Goal: Check status: Check status

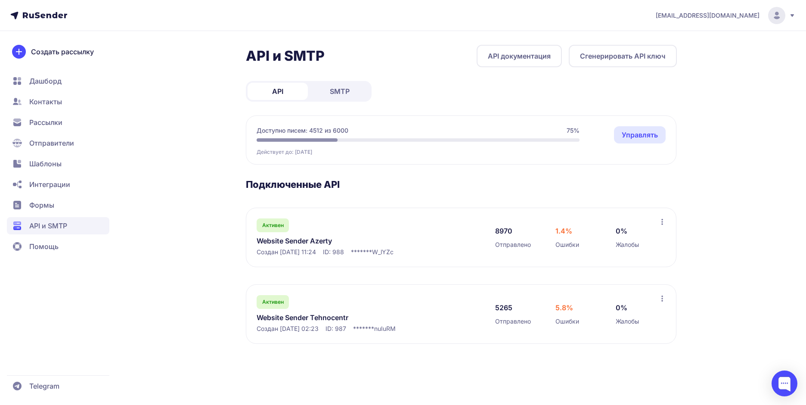
click at [293, 313] on link "Website Sender Tehnocentr" at bounding box center [345, 317] width 176 height 10
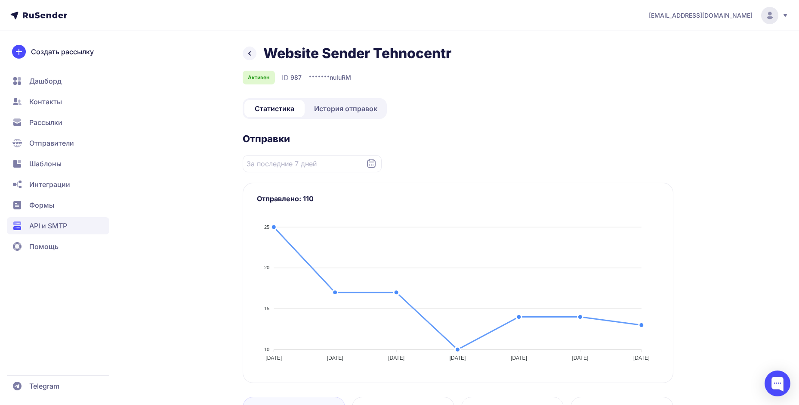
click at [354, 110] on span "История отправок" at bounding box center [345, 108] width 63 height 10
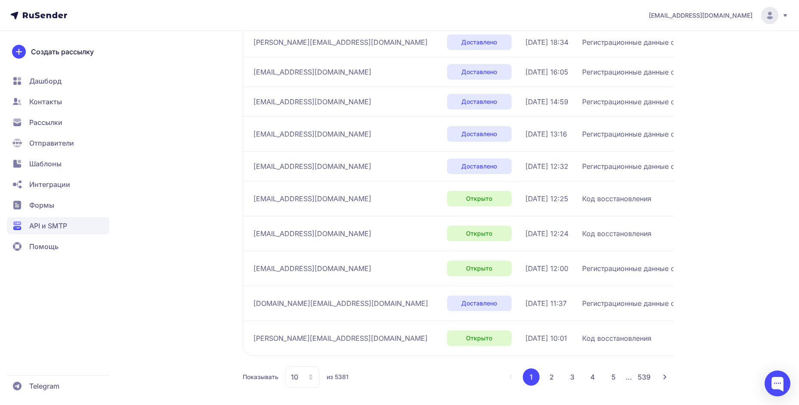
scroll to position [194, 0]
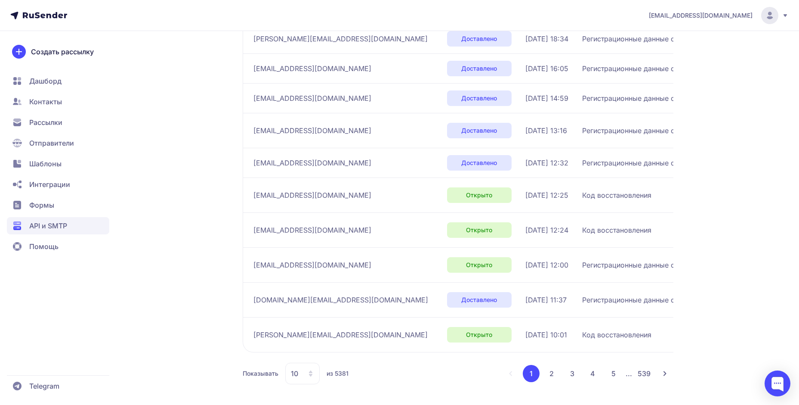
click at [553, 373] on button "2" at bounding box center [551, 373] width 17 height 17
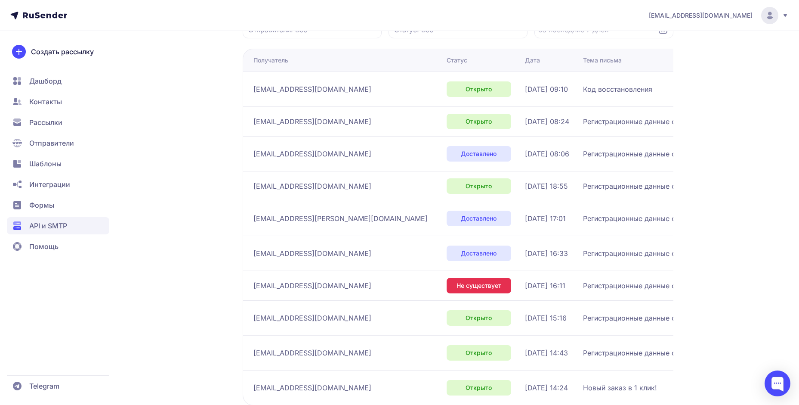
scroll to position [189, 0]
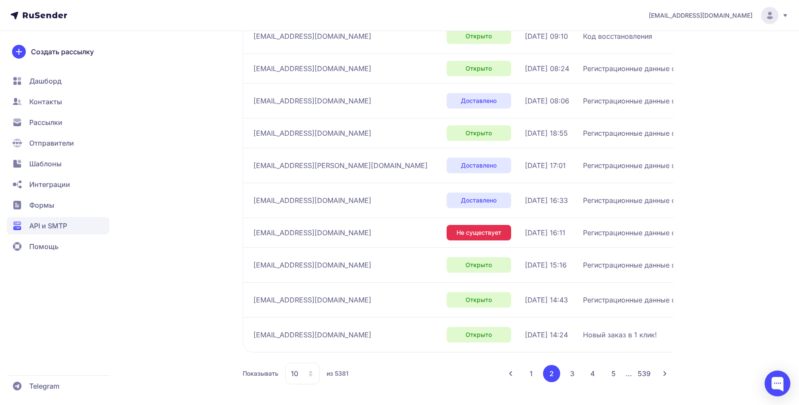
click at [574, 375] on button "3" at bounding box center [572, 373] width 17 height 17
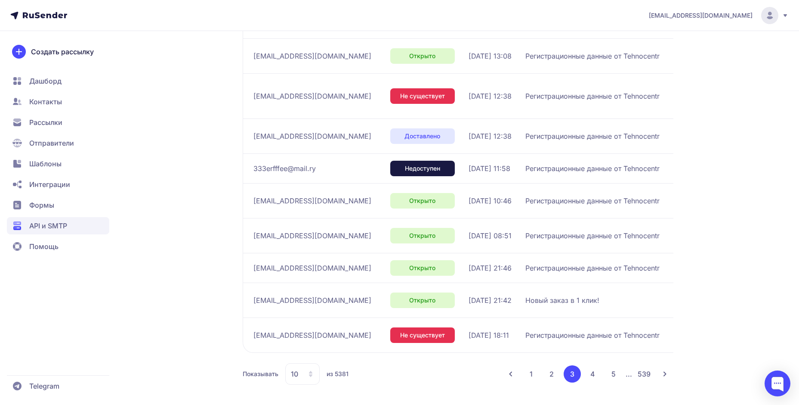
scroll to position [204, 0]
click at [587, 374] on button "4" at bounding box center [592, 373] width 17 height 17
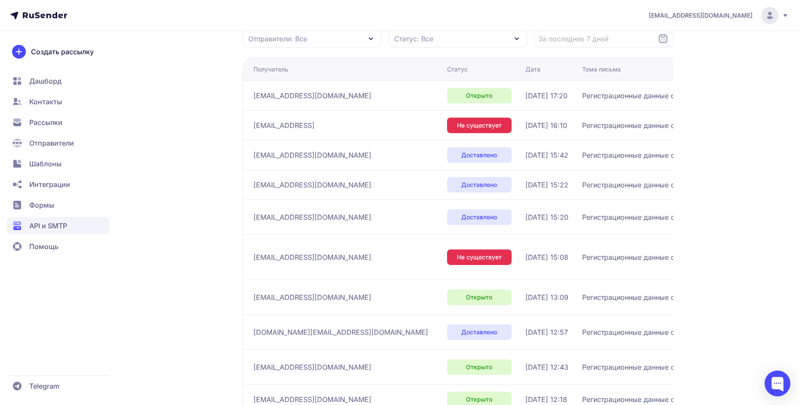
scroll to position [178, 0]
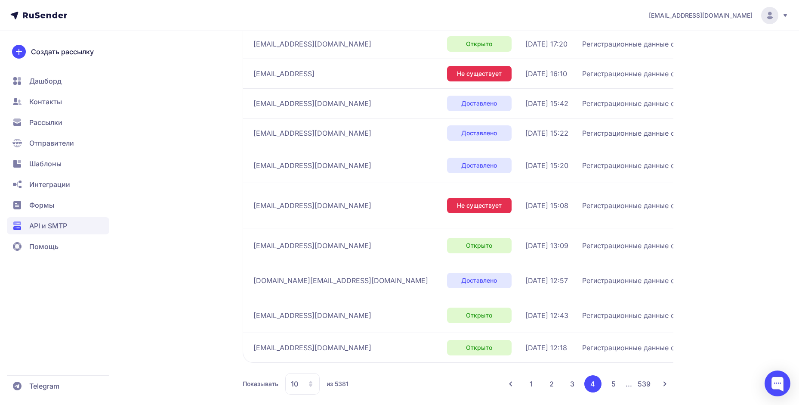
click at [614, 376] on button "5" at bounding box center [613, 383] width 17 height 17
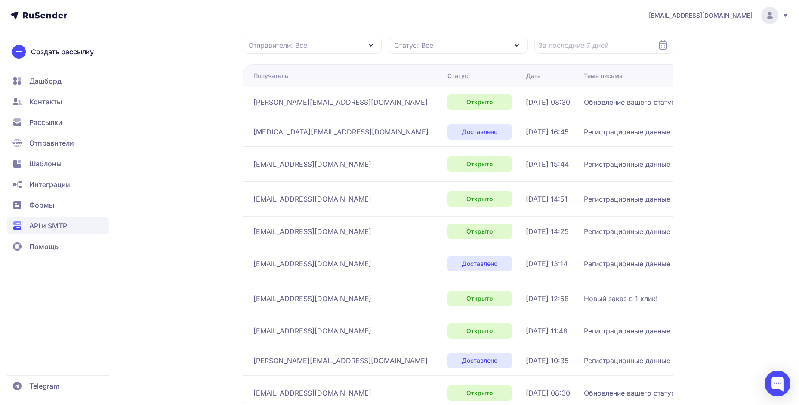
scroll to position [178, 0]
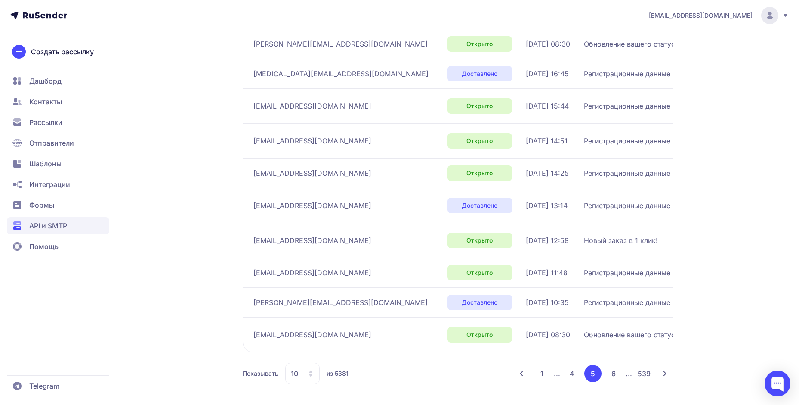
click at [609, 376] on button "6" at bounding box center [613, 373] width 17 height 17
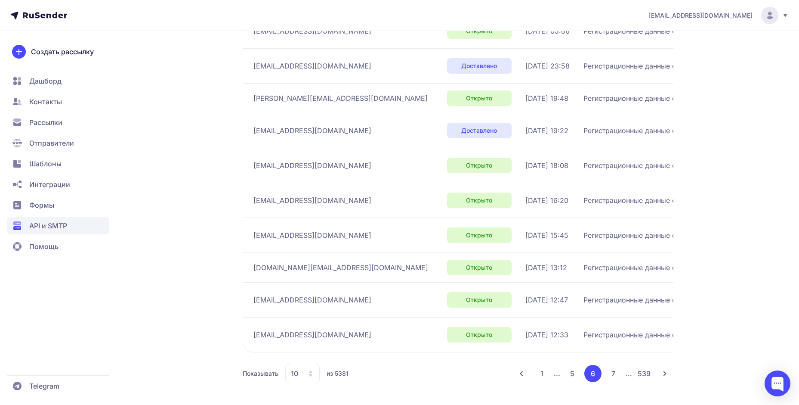
click at [611, 369] on button "7" at bounding box center [613, 373] width 17 height 17
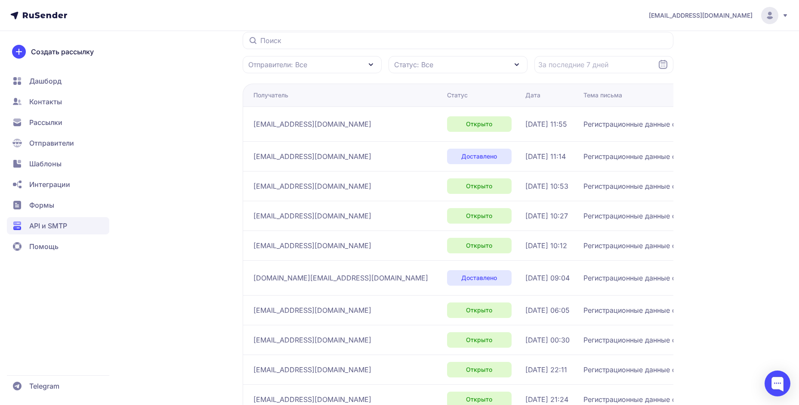
scroll to position [168, 0]
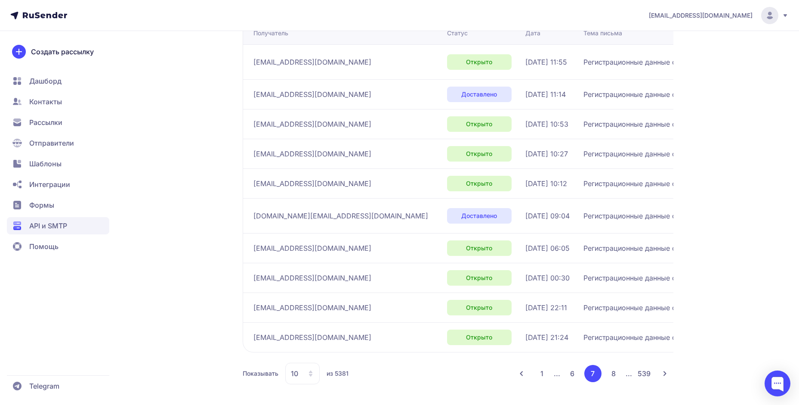
click at [614, 377] on button "8" at bounding box center [613, 373] width 17 height 17
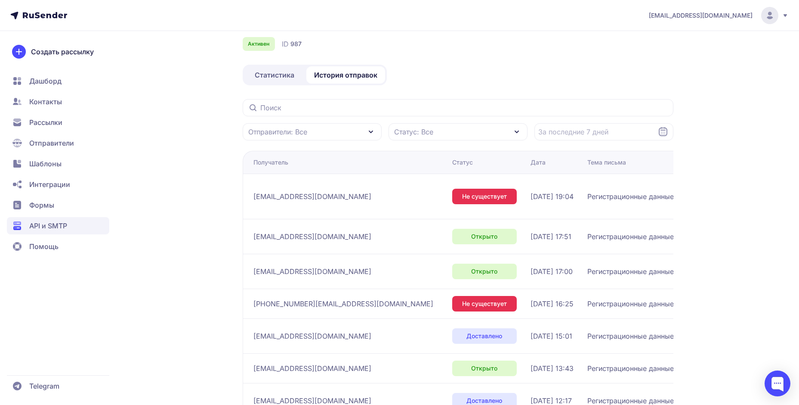
scroll to position [189, 0]
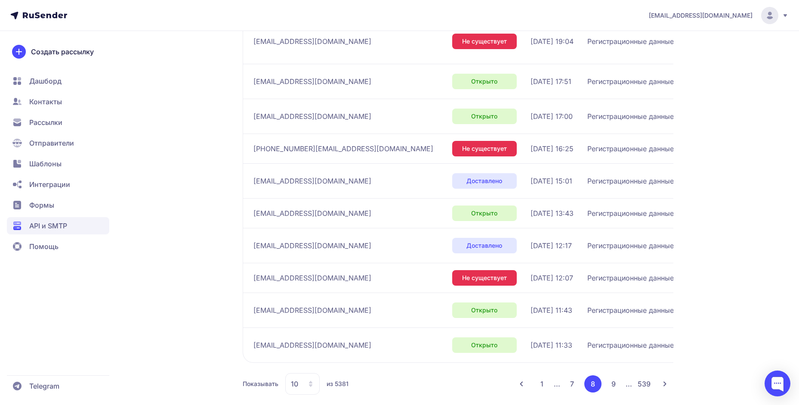
click at [542, 379] on button "1" at bounding box center [542, 383] width 17 height 17
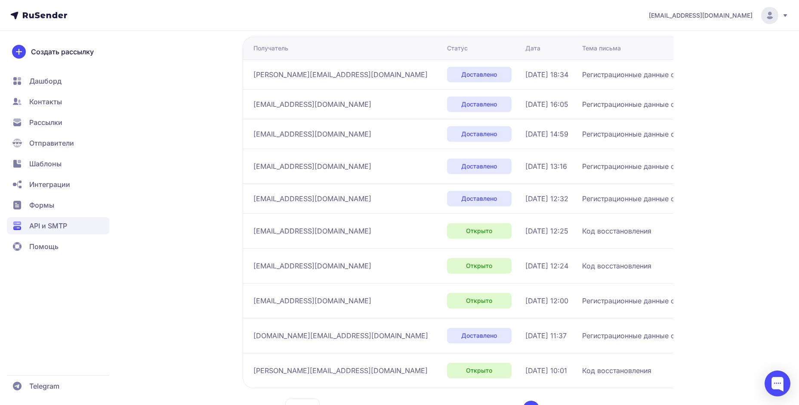
scroll to position [85, 0]
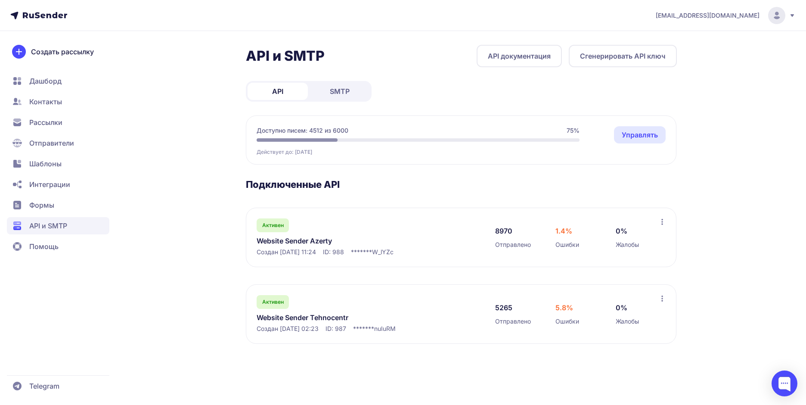
click at [301, 321] on link "Website Sender Tehnocentr" at bounding box center [345, 317] width 176 height 10
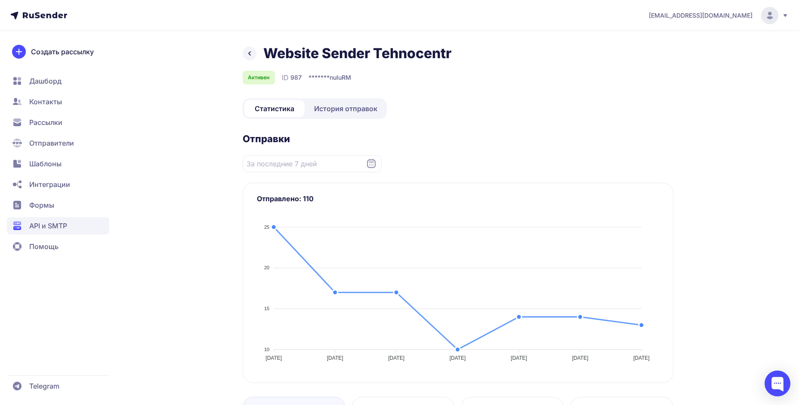
click at [330, 102] on link "История отправок" at bounding box center [345, 108] width 79 height 17
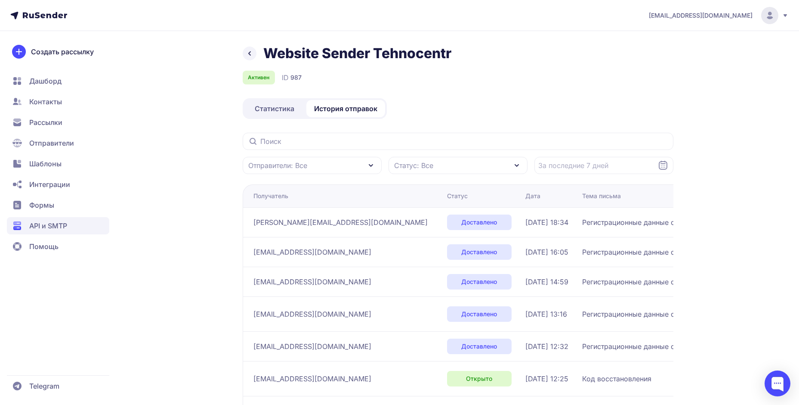
click at [444, 163] on div "Статус: Все" at bounding box center [458, 165] width 139 height 17
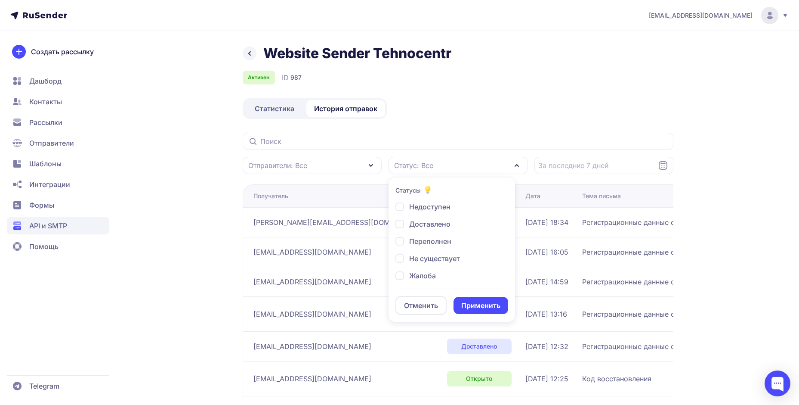
click at [431, 205] on span "Недоступен" at bounding box center [429, 206] width 41 height 10
checkbox input "true"
click at [427, 245] on span "Переполнен" at bounding box center [430, 241] width 42 height 10
checkbox input "true"
click at [425, 258] on span "Не существует" at bounding box center [434, 258] width 51 height 10
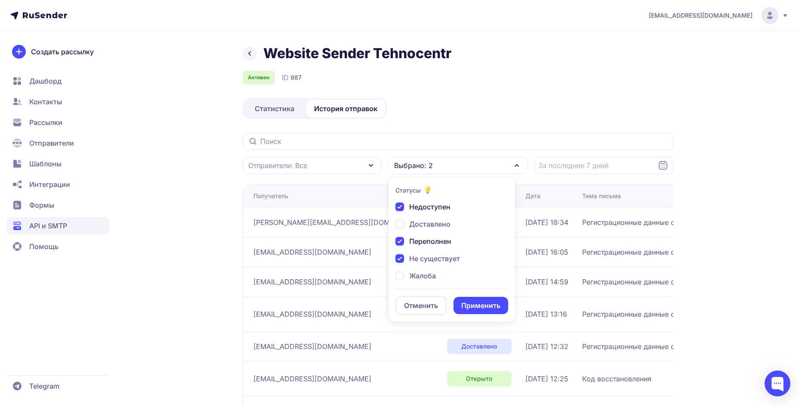
checkbox input "true"
click at [417, 279] on span "Жалоба" at bounding box center [422, 275] width 27 height 10
checkbox input "true"
click at [427, 244] on span "Отписан" at bounding box center [423, 243] width 29 height 10
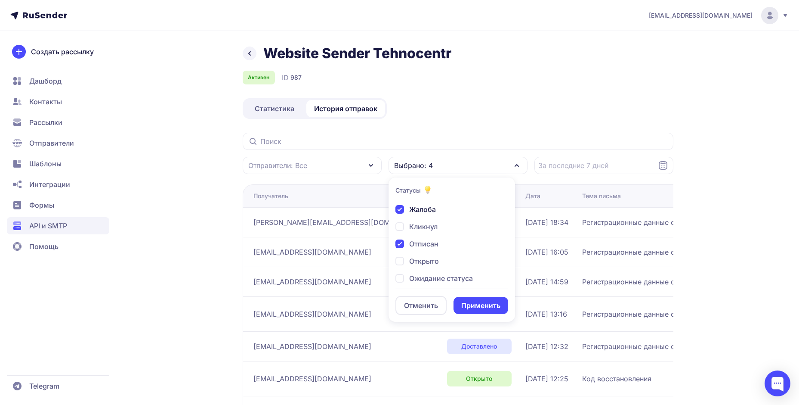
checkbox input "true"
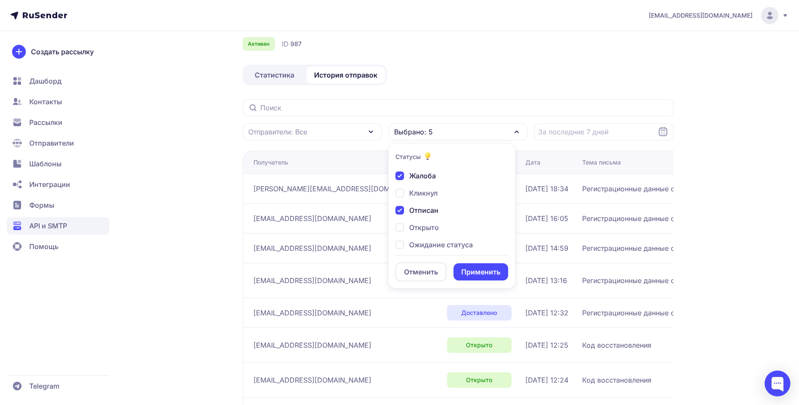
scroll to position [52, 0]
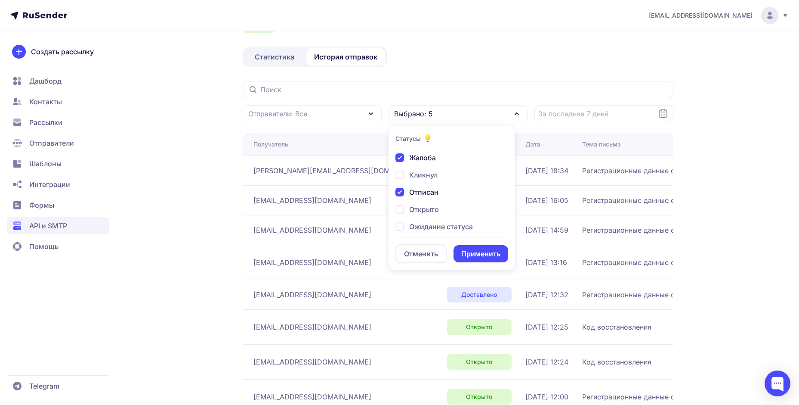
click at [438, 228] on span "Ожидание статуса" at bounding box center [441, 226] width 64 height 10
checkbox input "true"
click at [478, 256] on button "Применить" at bounding box center [481, 253] width 55 height 17
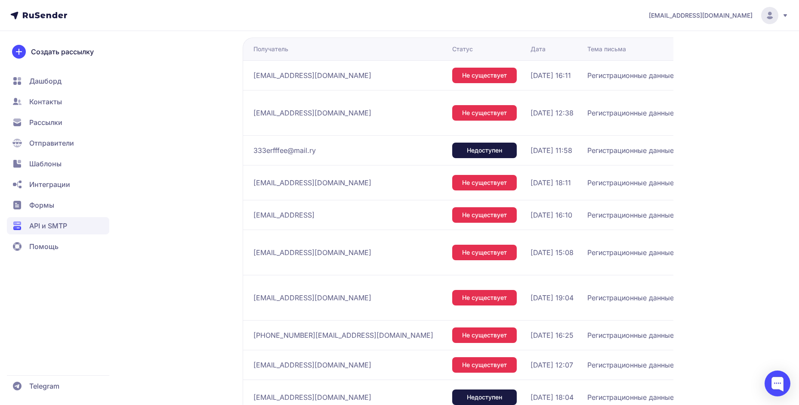
scroll to position [146, 0]
